Goal: Information Seeking & Learning: Learn about a topic

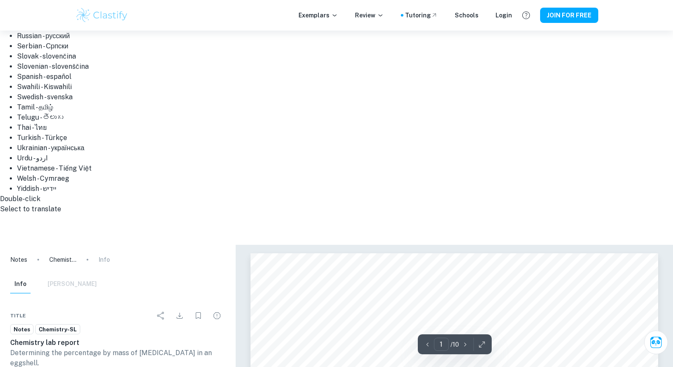
type input "2"
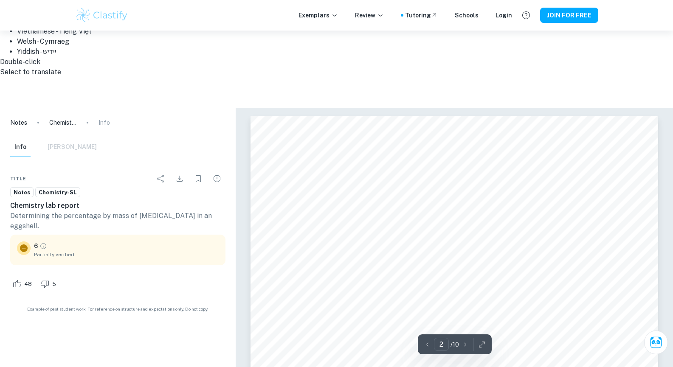
scroll to position [633, 0]
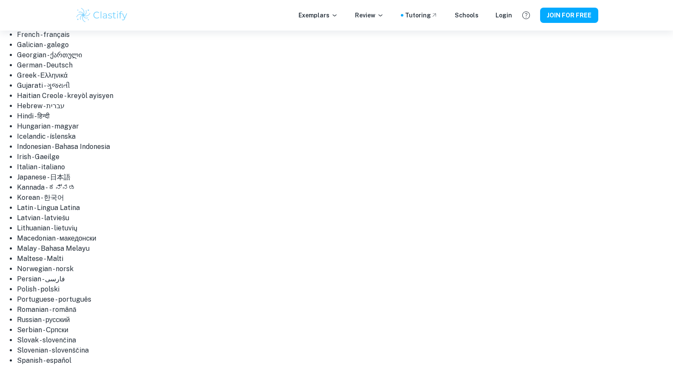
scroll to position [212, 0]
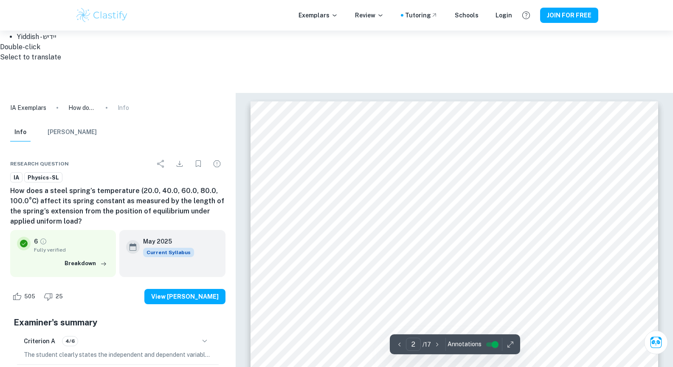
scroll to position [631, 0]
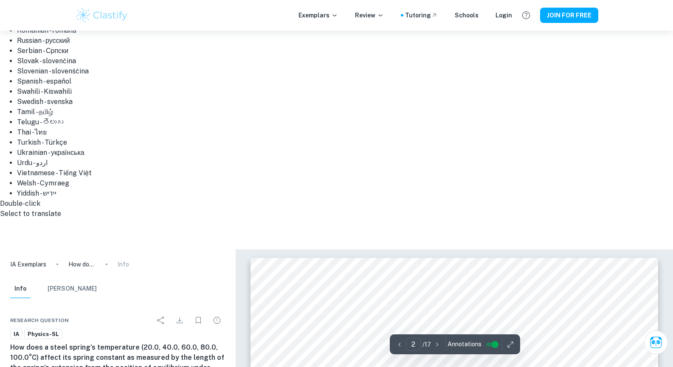
type input "1"
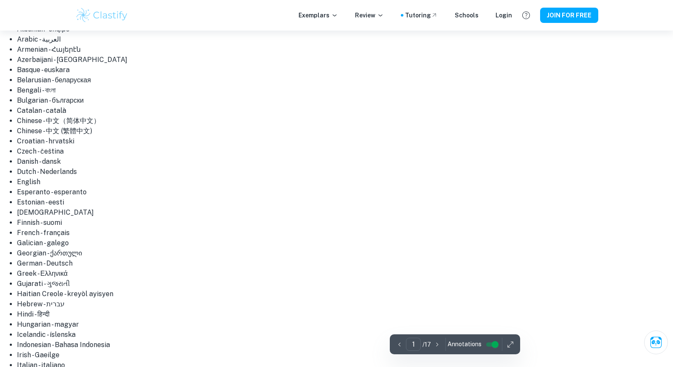
scroll to position [0, 0]
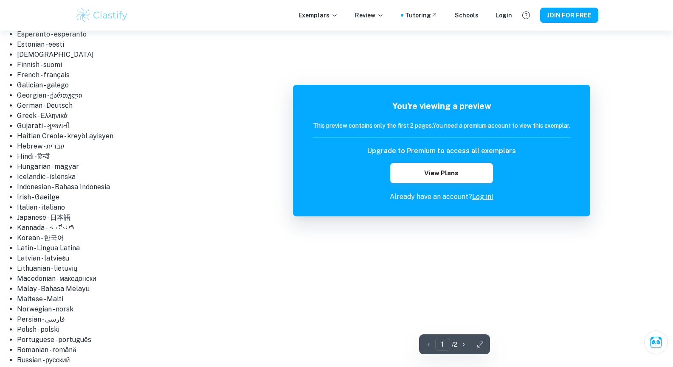
scroll to position [171, 0]
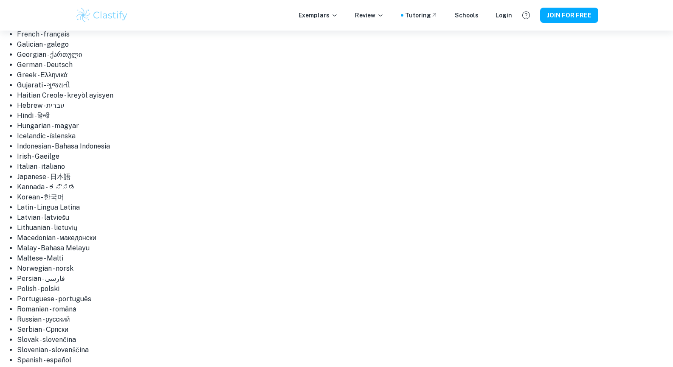
scroll to position [212, 0]
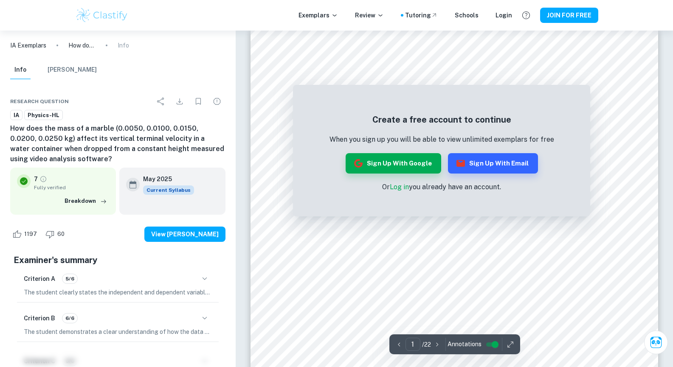
click at [490, 348] on input "controlled" at bounding box center [495, 345] width 31 height 10
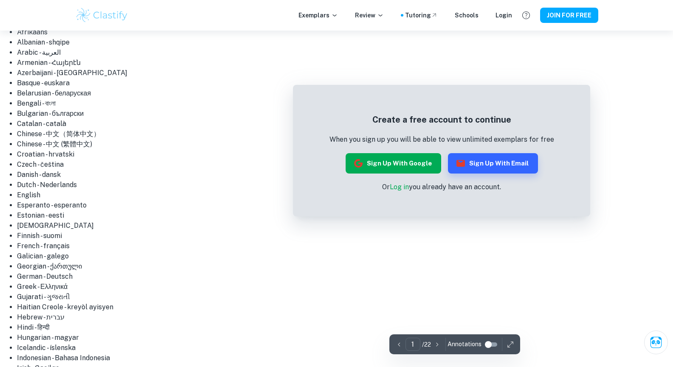
click at [413, 167] on button "Sign up with Google" at bounding box center [394, 163] width 96 height 20
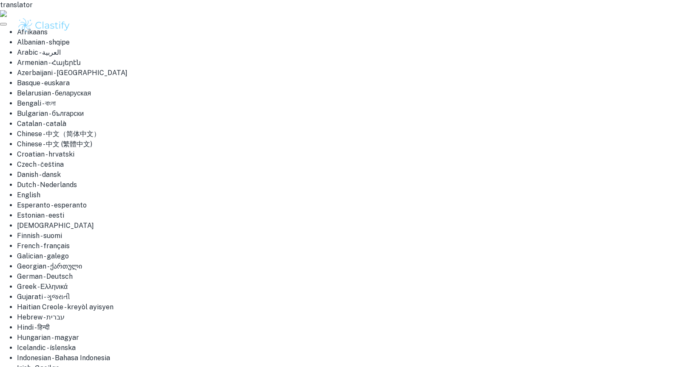
click at [287, 147] on body "translator Afrikaans Albanian - shqipe Arabic - ‎‫العربية‬‎ Armenian - Հայերէն …" at bounding box center [340, 183] width 680 height 367
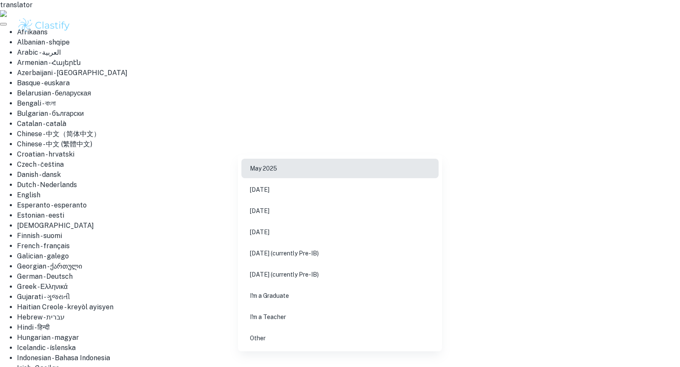
click at [301, 280] on li "[DATE] (currently Pre-IB)" at bounding box center [339, 275] width 197 height 20
type input "N27"
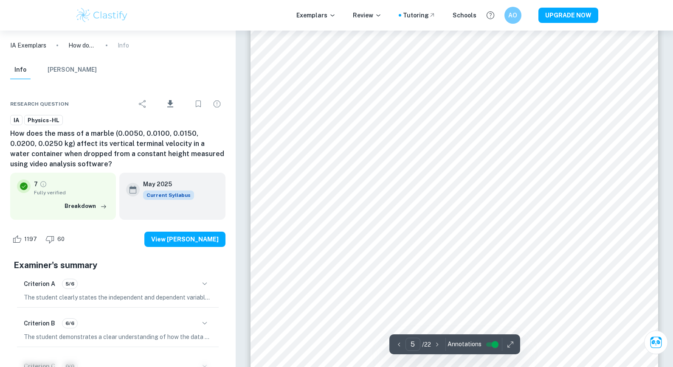
scroll to position [2756, 0]
type input "6"
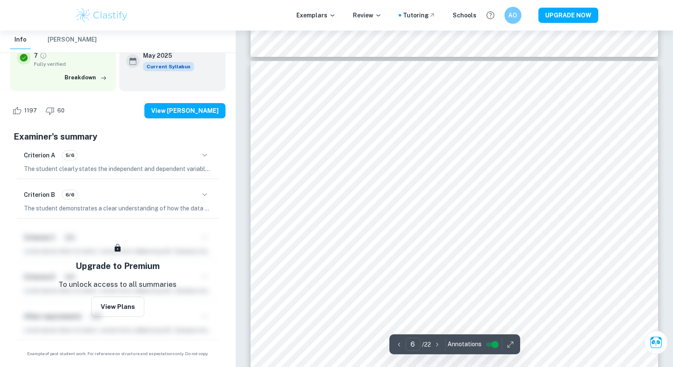
scroll to position [3143, 0]
